Goal: Navigation & Orientation: Understand site structure

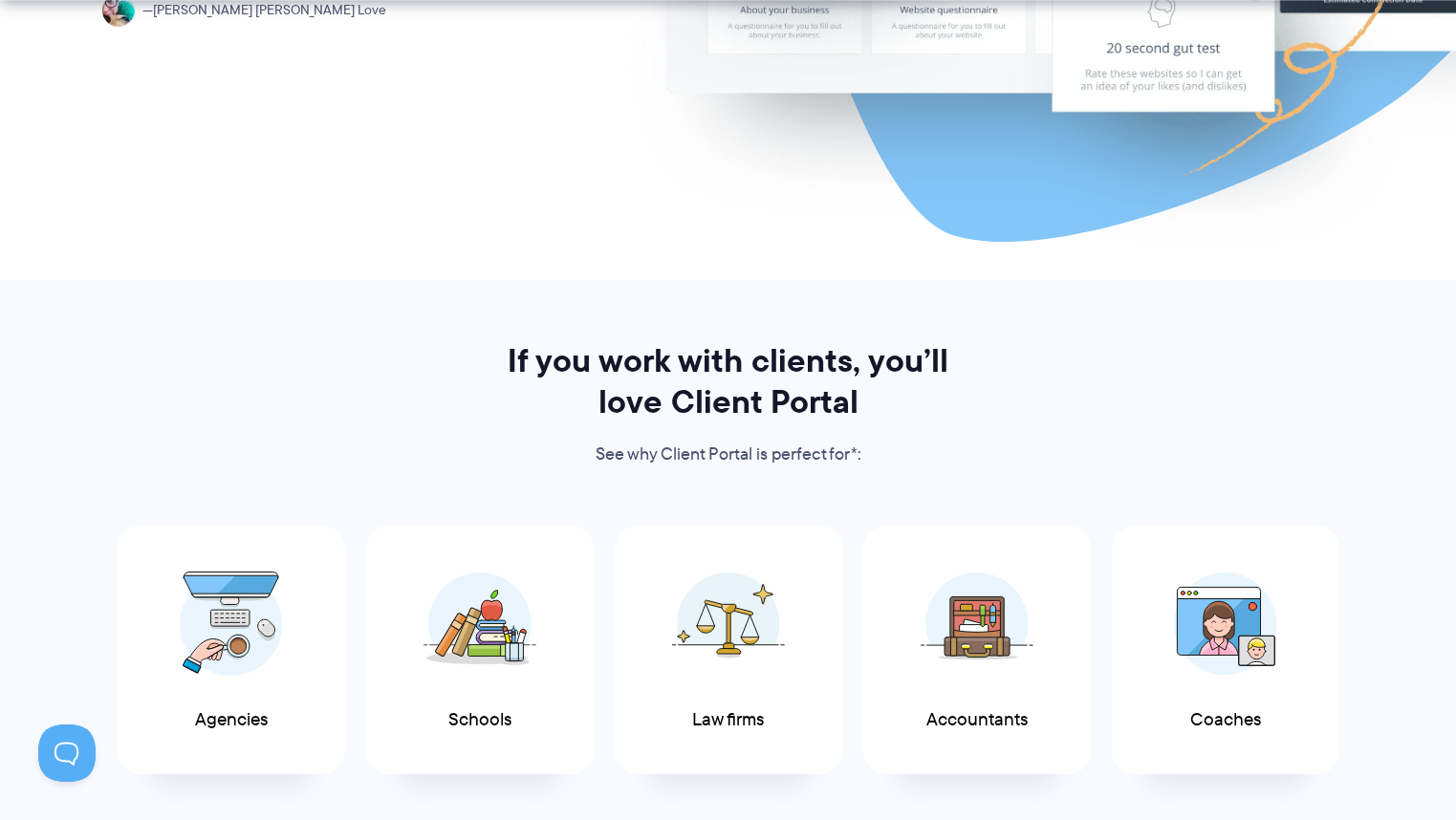
scroll to position [707, 0]
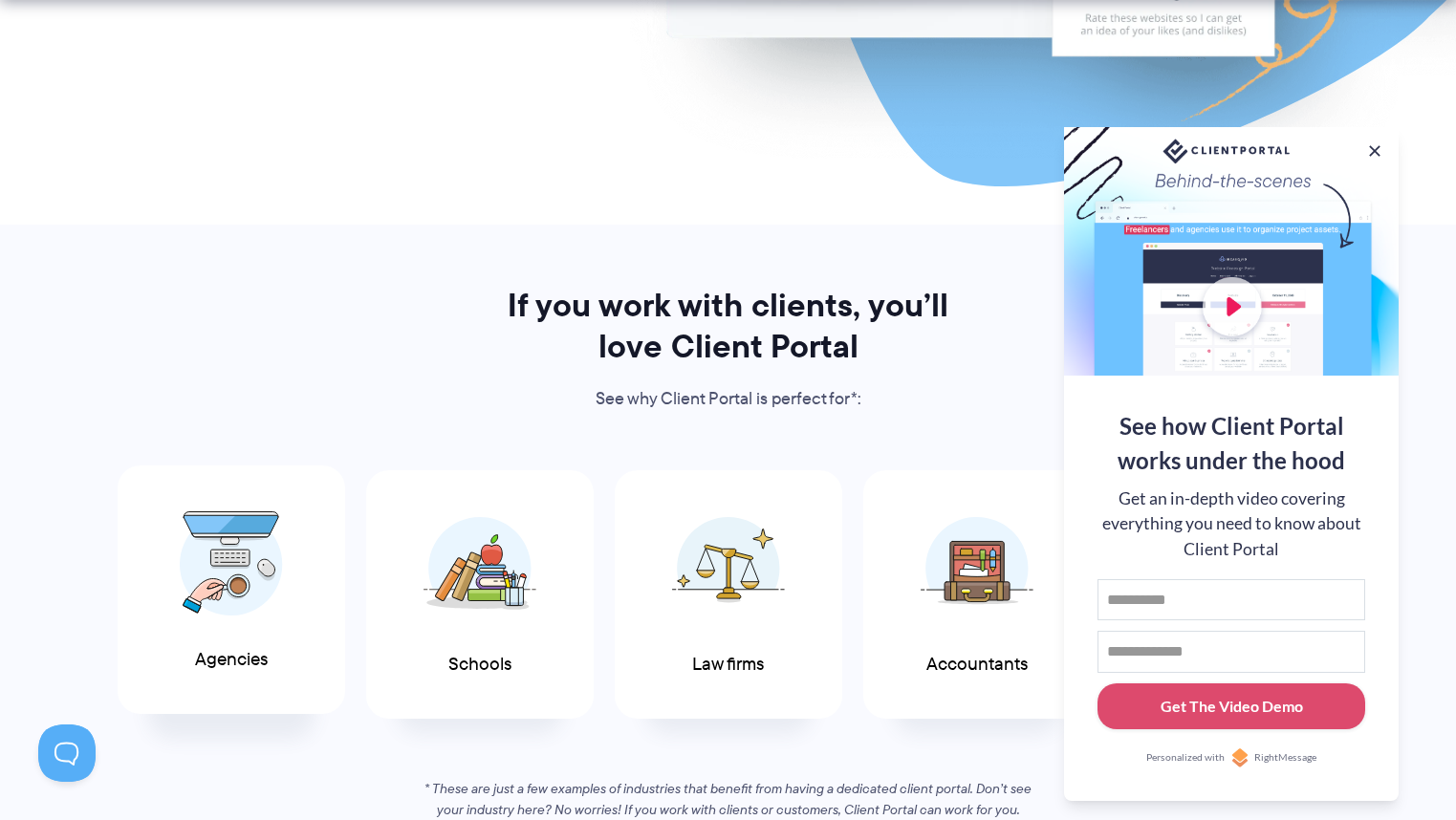
click at [273, 582] on img at bounding box center [231, 564] width 104 height 105
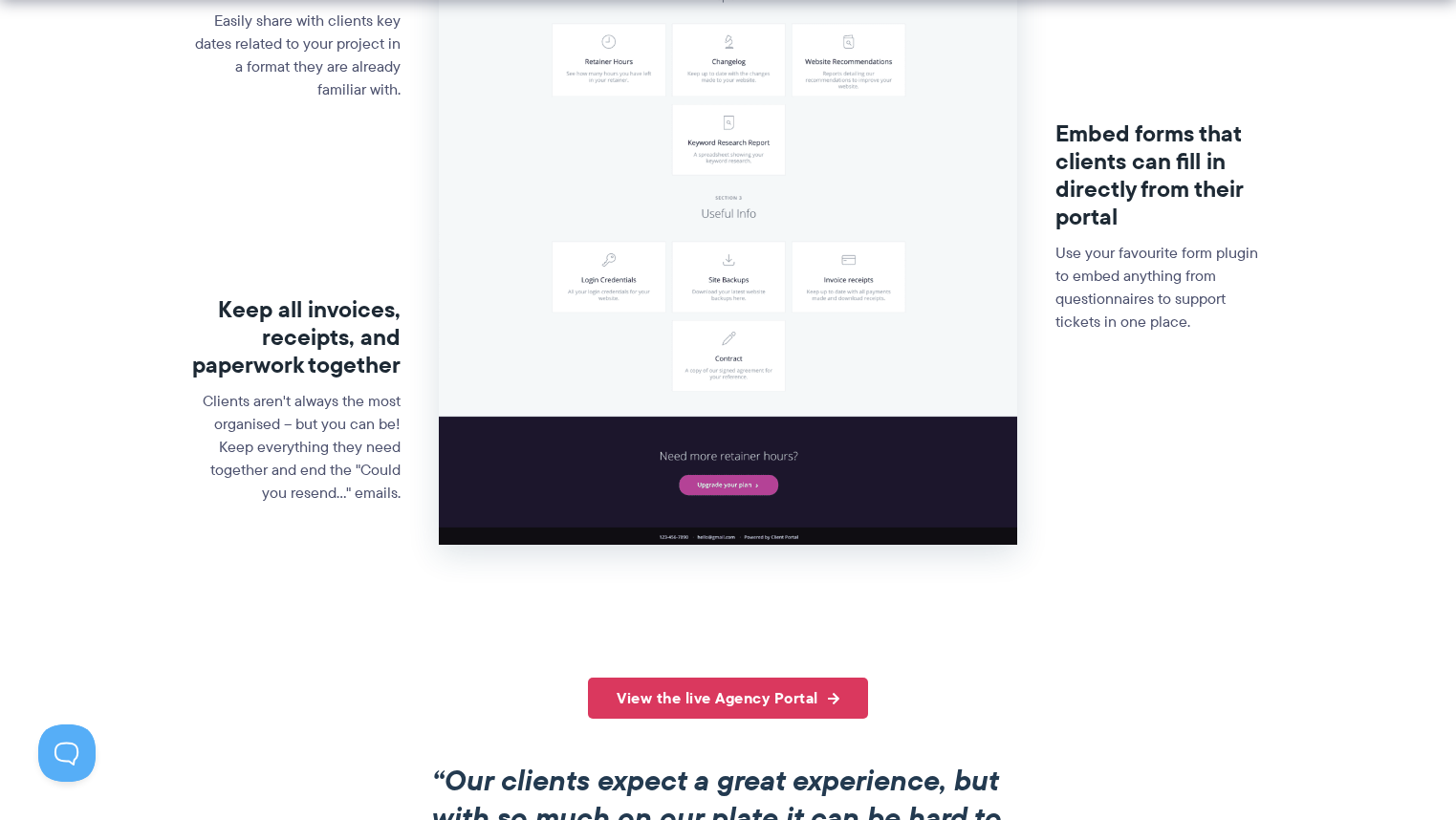
scroll to position [963, 0]
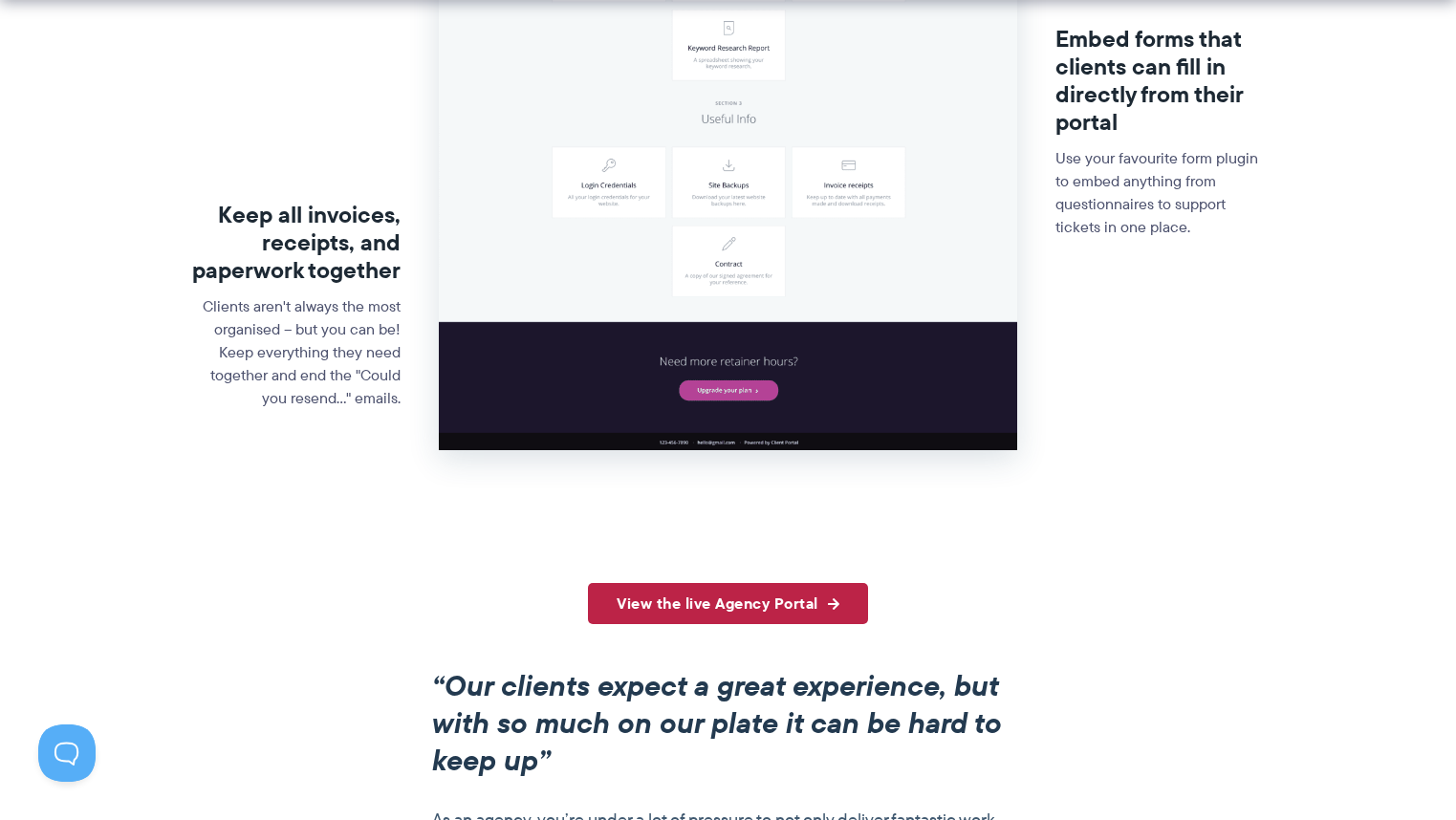
click at [695, 606] on link "View the live Agency Portal" at bounding box center [728, 603] width 280 height 41
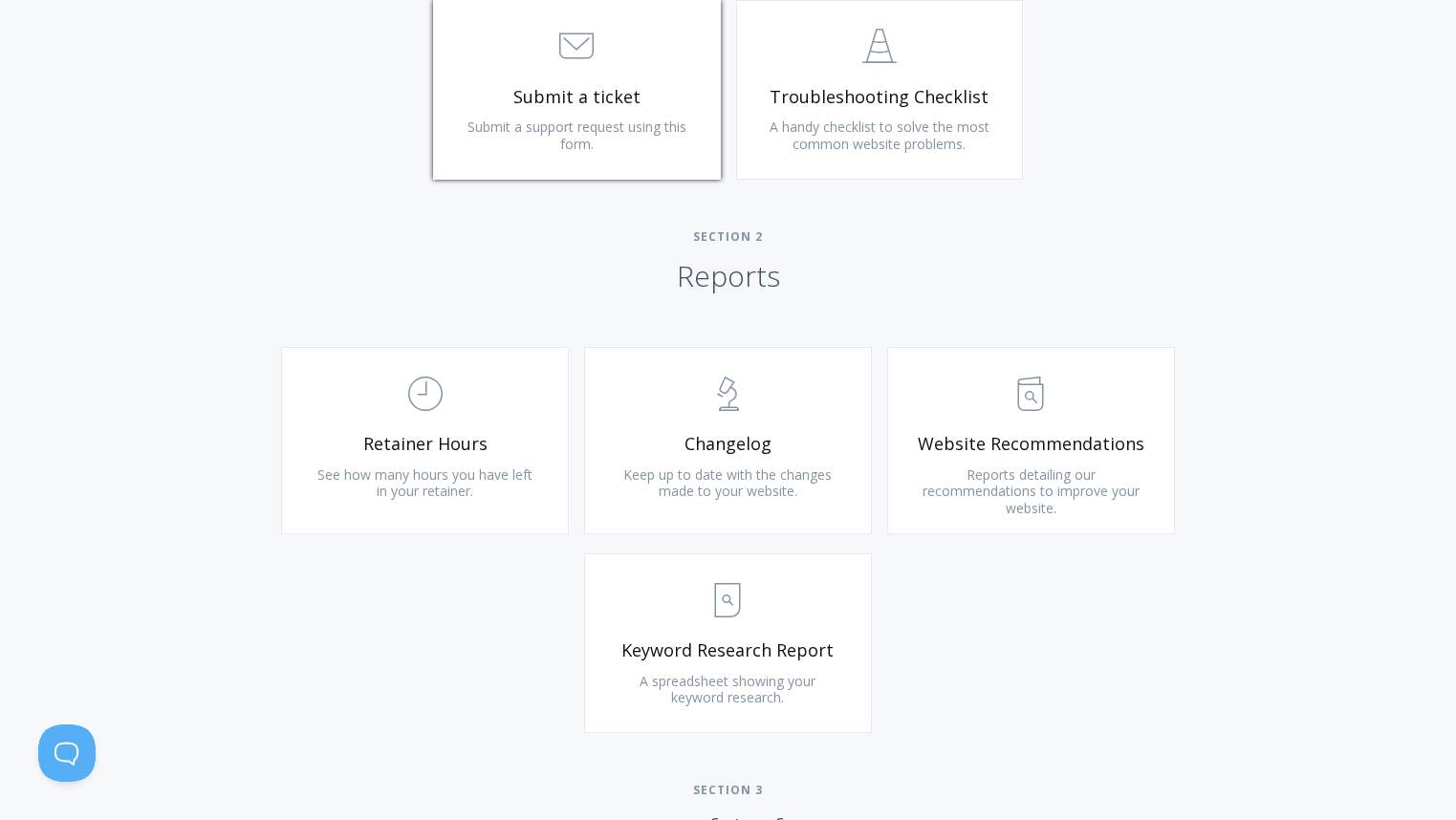
scroll to position [1183, 0]
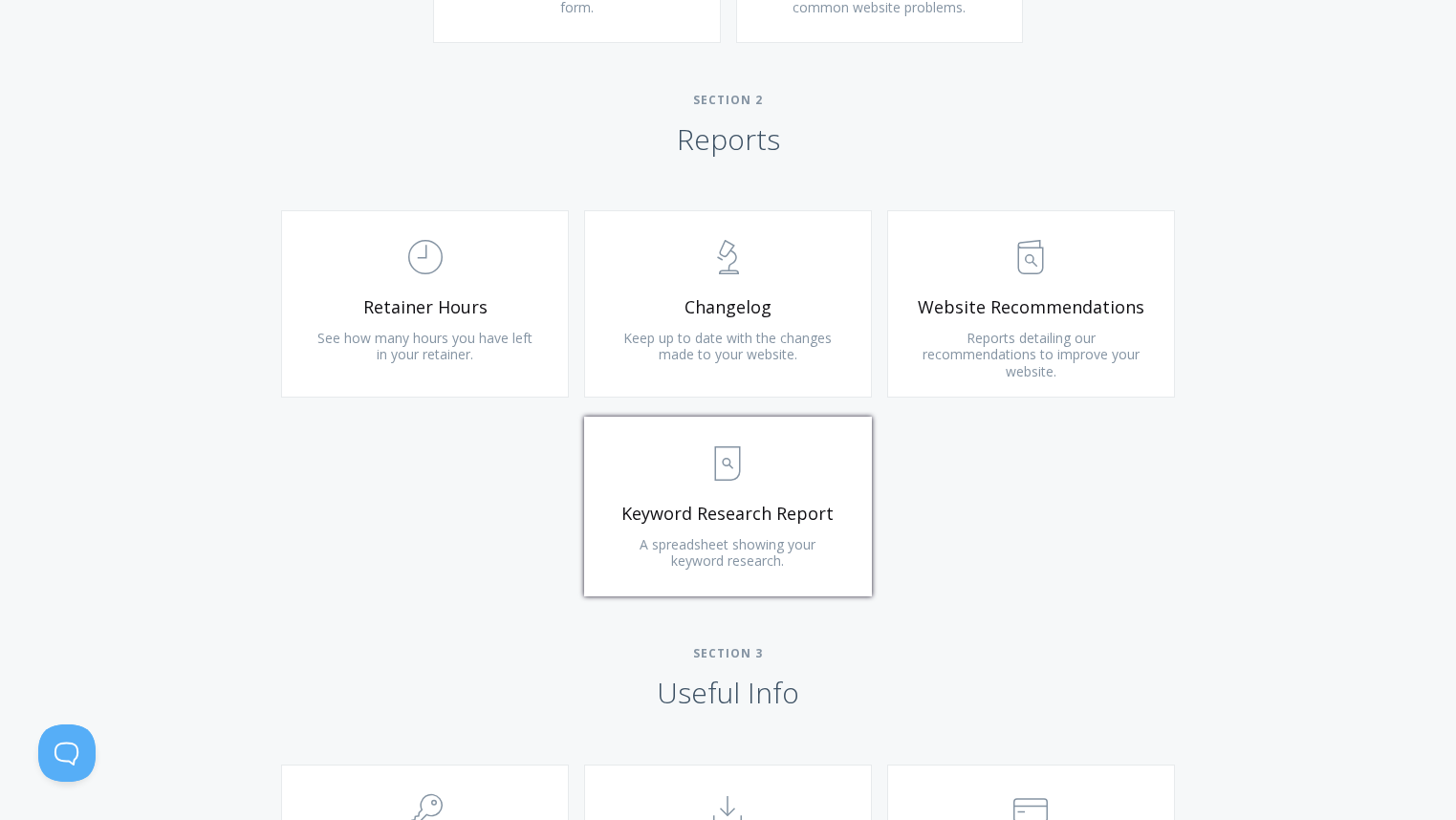
click at [680, 445] on span ".st0{fill:none;stroke:#000000;stroke-width:2;stroke-miterlimit:10;} Untitled-15" at bounding box center [728, 463] width 228 height 59
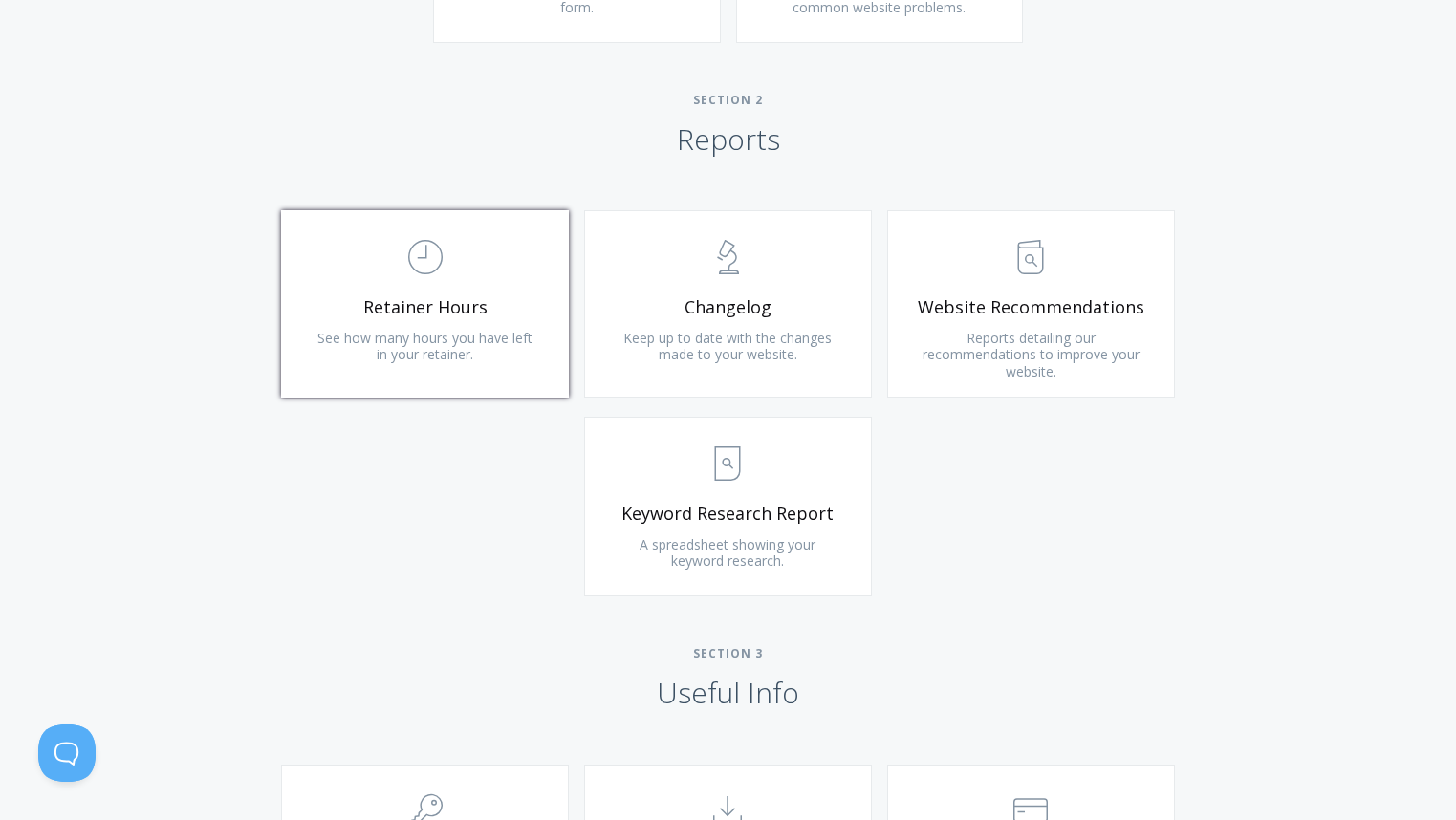
click at [505, 266] on span ".st0{fill:none;stroke:#000000;stroke-width:2;stroke-miterlimit:10;} Untitled-18" at bounding box center [425, 257] width 228 height 59
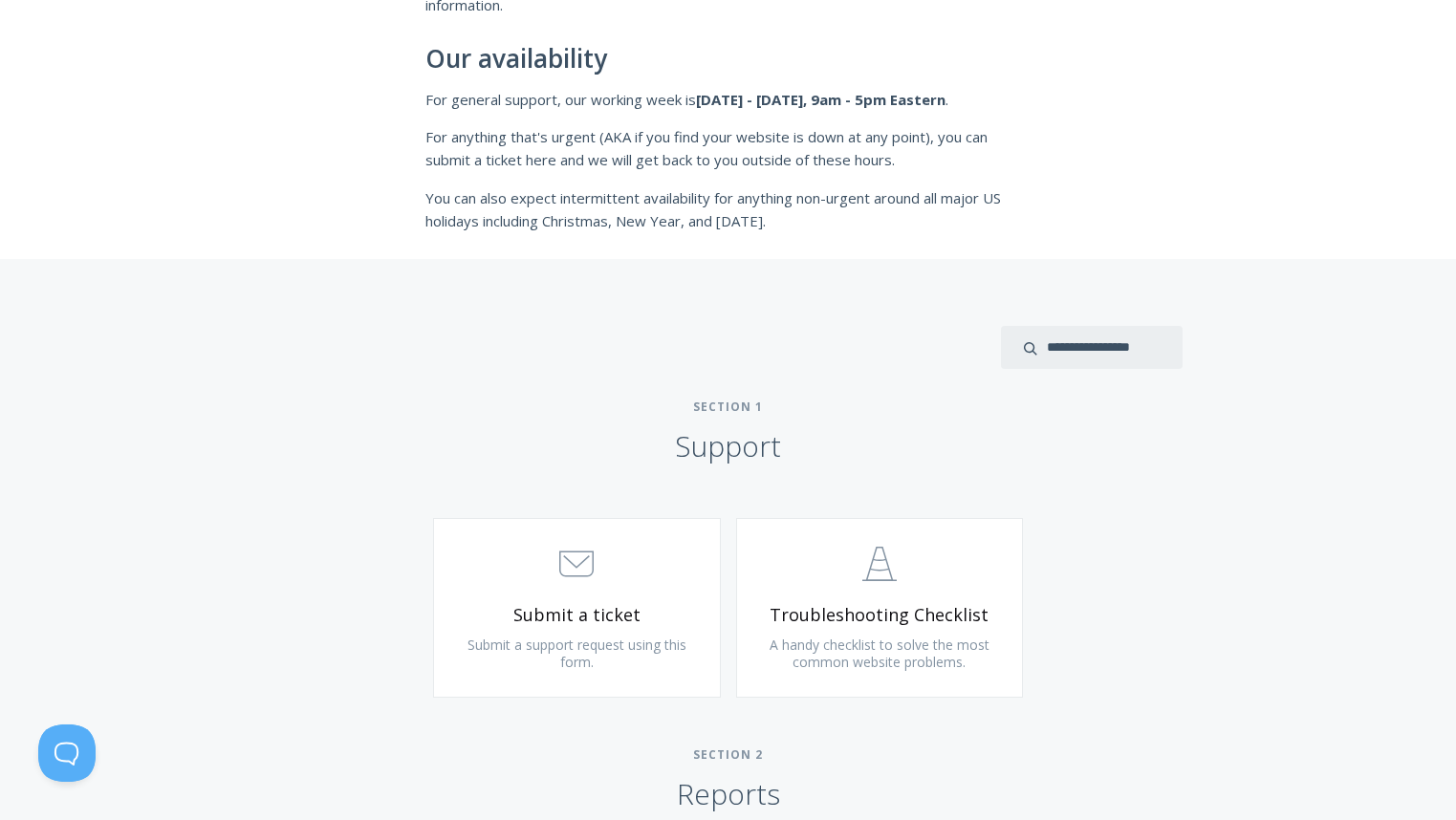
scroll to position [527, 0]
click at [641, 588] on span ".st0{fill:none;stroke:#000000;stroke-width:2;stroke-miterlimit:10;} 3. Communic…" at bounding box center [576, 567] width 228 height 59
